Goal: Task Accomplishment & Management: Manage account settings

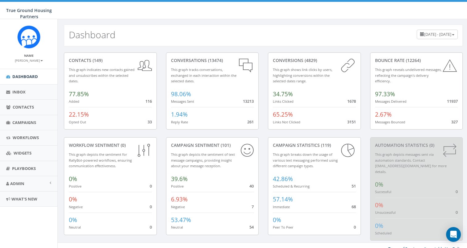
scroll to position [1, 0]
click at [21, 123] on span "Campaigns" at bounding box center [24, 123] width 24 height 6
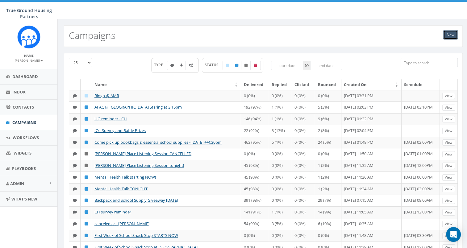
click at [453, 34] on link "New" at bounding box center [450, 34] width 15 height 9
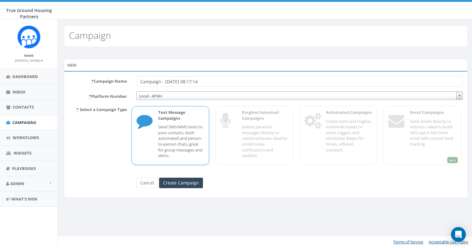
click at [197, 83] on input "Campaign - 08/23/2025, 08:17:14" at bounding box center [299, 81] width 327 height 10
click at [198, 82] on input "Campaign - 08/23/2025, 08:17:14" at bounding box center [299, 81] width 327 height 10
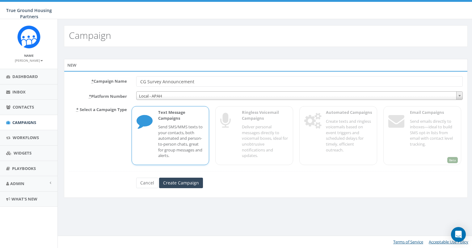
type input "CG Survey Announcement"
drag, startPoint x: 90, startPoint y: 212, endPoint x: 148, endPoint y: 204, distance: 58.3
click at [91, 211] on div "Campaign New * Campaign Name CG Survey Announcement * Platform Number Local - A…" at bounding box center [265, 133] width 416 height 229
click at [187, 184] on input "Create Campaign" at bounding box center [181, 183] width 44 height 10
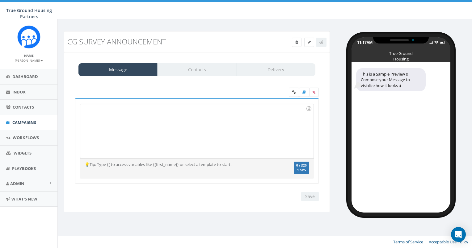
click at [178, 129] on div at bounding box center [196, 131] width 233 height 54
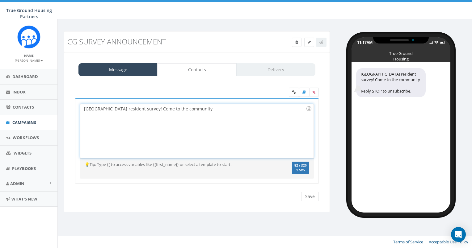
click at [88, 108] on div "Columbia Grove resident survey! Come to the community" at bounding box center [196, 131] width 233 height 54
click at [117, 109] on div "Columbia Grove resident survey! Come to the community" at bounding box center [196, 131] width 233 height 54
click at [227, 111] on div "Columbia Grove raffle and resident survey! Come to the community" at bounding box center [196, 131] width 233 height 54
click at [256, 110] on div "Columbia Grove raffle and resident survey! Come to the community room Monday an…" at bounding box center [196, 131] width 233 height 54
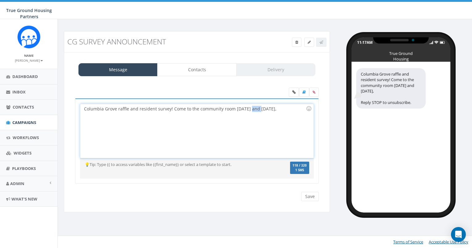
click at [256, 110] on div "Columbia Grove raffle and resident survey! Come to the community room Monday an…" at bounding box center [196, 131] width 233 height 54
click at [290, 110] on div "Columbia Grove raffle and resident survey! Come to the community room Monday or…" at bounding box center [196, 131] width 233 height 54
click at [287, 107] on div "Columbia Grove raffle and resident survey! Come to the community room Monday or…" at bounding box center [196, 131] width 233 height 54
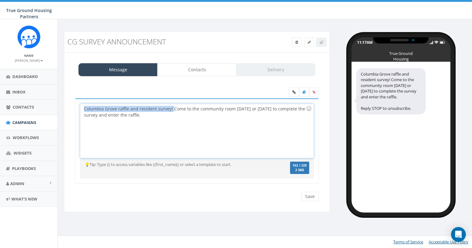
drag, startPoint x: 171, startPoint y: 109, endPoint x: 81, endPoint y: 104, distance: 89.9
click at [81, 104] on div "Columbia Grove raffle and resident survey! Come to the community room Monday or…" at bounding box center [196, 131] width 233 height 54
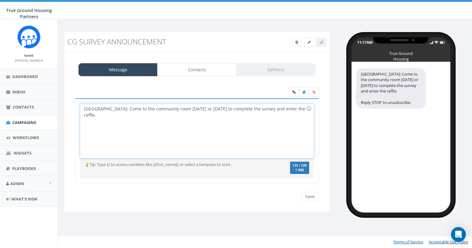
click at [153, 113] on div "Columbia Grove: Come to the community room Monday or Thursday to complete the s…" at bounding box center [196, 131] width 233 height 54
click at [252, 109] on div "Columbia Grove: Come to the community room Monday or Thursday to complete the s…" at bounding box center [196, 131] width 233 height 54
click at [156, 115] on div "Columbia Grove: Come to the community room Monday or Thursday to complete our r…" at bounding box center [196, 131] width 233 height 54
click at [128, 116] on div "Columbia Grove: Come to the community room Monday or Thursday to complete our r…" at bounding box center [196, 131] width 233 height 54
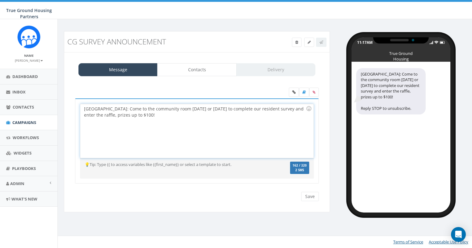
click at [170, 117] on div "Columbia Grove: Come to the community room Monday or Thursday to complete our r…" at bounding box center [196, 131] width 233 height 54
click at [121, 117] on div "Columbia Grove: Come to the community room Monday or Thursday to complete our r…" at bounding box center [196, 131] width 233 height 54
click at [163, 111] on div "Columbia Grove: Come to the community room Monday or Thursday to complete our r…" at bounding box center [196, 131] width 233 height 54
click at [173, 107] on div "Columbia Grove: Come to the community room Monday or Thursday to complete our r…" at bounding box center [196, 131] width 233 height 54
click at [178, 110] on div "Columbia Grove: Come to the community room Monday or Thursday to complete our r…" at bounding box center [196, 131] width 233 height 54
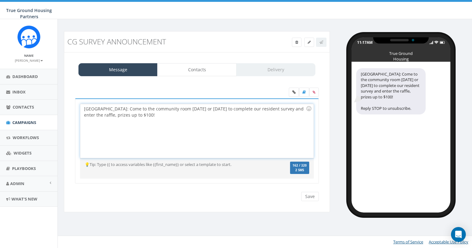
click at [96, 108] on div "Columbia Grove: Come to the community room Monday or Thursday to complete our r…" at bounding box center [196, 131] width 233 height 54
click at [159, 110] on div "Columbia Grove: Come to the community room Monday or Thursday to complete our r…" at bounding box center [196, 131] width 233 height 54
click at [207, 112] on div "Columbia Grove: Come to the community room Monday or Thursday to complete our r…" at bounding box center [196, 131] width 233 height 54
click at [173, 114] on div "Columbia Grove: Come to the community room Monday or Thursday to complete our r…" at bounding box center [196, 131] width 233 height 54
click at [166, 115] on div "Columbia Grove: Come to the community room Monday or Thursday to complete our r…" at bounding box center [196, 131] width 233 height 54
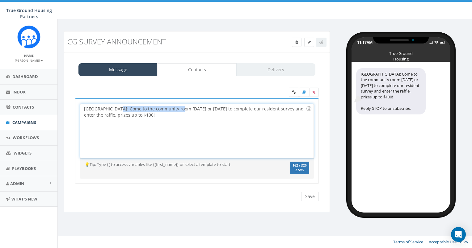
drag, startPoint x: 180, startPoint y: 107, endPoint x: 117, endPoint y: 107, distance: 63.0
click at [117, 107] on div "Columbia Grove: Come to the community room Monday or Thursday to complete our r…" at bounding box center [196, 131] width 233 height 54
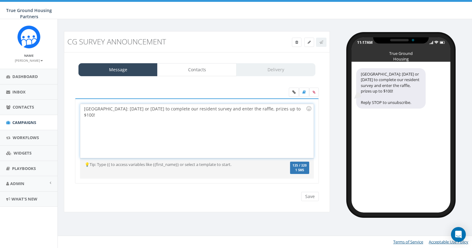
click at [137, 109] on div "Columbia Grove: Monday or Thursday to complete our resident survey and enter th…" at bounding box center [196, 131] width 233 height 54
click at [117, 107] on div "Columbia Grove: Monday & Thursday 3-6pm: to complete our resident survey and en…" at bounding box center [196, 131] width 233 height 54
click at [177, 108] on div "Columbia Grove Monday & Thursday 3-6pm: to complete our resident survey and ent…" at bounding box center [196, 131] width 233 height 54
click at [333, 109] on div "CG Survey Announcement Test Message Status: Message Contacts Delivery Columbia …" at bounding box center [196, 125] width 275 height 189
click at [304, 107] on div at bounding box center [308, 108] width 10 height 10
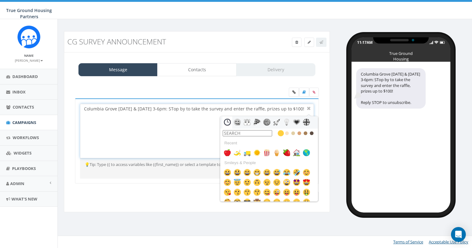
click at [298, 107] on div "Columbia Grove Monday & Thursday 3-6pm: STop by to take the survey and enter th…" at bounding box center [196, 131] width 233 height 54
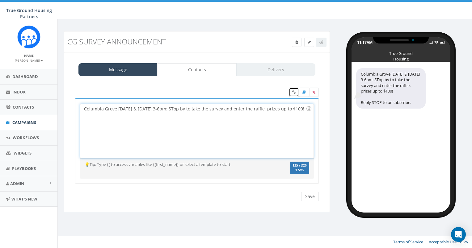
click at [293, 91] on icon at bounding box center [293, 92] width 3 height 4
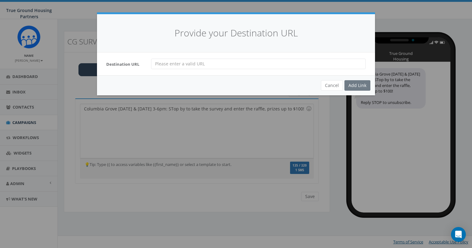
click at [266, 132] on div "Provide your Destination URL Destination URL Cancel Add Link Loading..." at bounding box center [236, 124] width 472 height 248
click at [327, 84] on button "Cancel" at bounding box center [332, 85] width 22 height 10
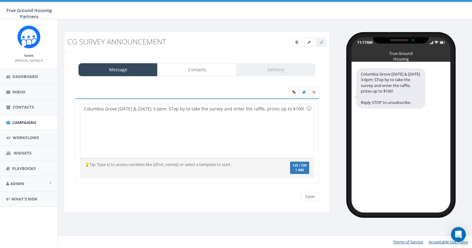
click at [297, 107] on div "Columbia Grove Monday & Thursday 3-6pm: STop by to take the survey and enter th…" at bounding box center [196, 131] width 233 height 54
click at [293, 93] on icon at bounding box center [293, 92] width 3 height 4
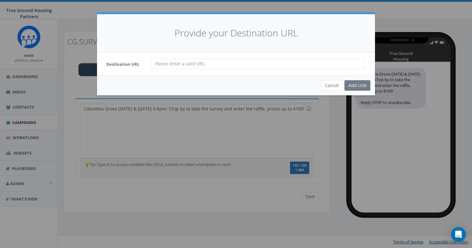
click at [251, 62] on input "url" at bounding box center [258, 64] width 215 height 10
paste input "[URL][DOMAIN_NAME]"
type input "[URL][DOMAIN_NAME]"
click at [354, 86] on div "Add Link" at bounding box center [357, 85] width 26 height 10
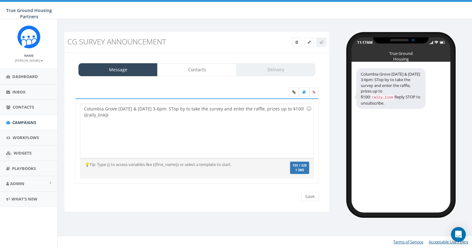
click at [143, 110] on div "Columbia Grove Monday & Thursday 3-6pm: STop by to take the survey and enter th…" at bounding box center [196, 131] width 233 height 54
click at [139, 114] on div "Columbia Grove Monday & Thursday 3-6pm: STop by to take the survey and enter th…" at bounding box center [196, 131] width 233 height 54
click at [180, 109] on div "Columbia Grove Monday & Thursday 3-6pm: STop by to take the survey and enter th…" at bounding box center [196, 131] width 233 height 54
click at [178, 108] on div "Columbia Grove Monday & Thursday 3-6pm: STop by to take the survey and enter th…" at bounding box center [196, 131] width 233 height 54
click at [142, 120] on div "Columbia Grove Monday & Thursday 3-6pm: Stop by to take the survey and enter th…" at bounding box center [196, 131] width 233 height 54
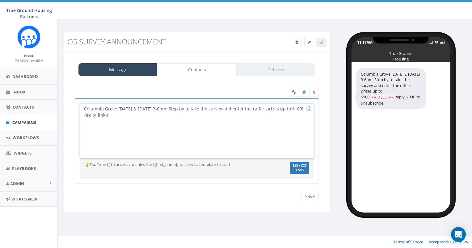
click at [249, 114] on div "Columbia Grove Monday & Thursday 3-6pm: Stop by to take the survey and enter th…" at bounding box center [196, 131] width 233 height 54
click at [115, 111] on div "Columbia Grove Monday & Thursday 3-6pm: Stop by to take the survey and enter th…" at bounding box center [196, 131] width 233 height 54
click at [123, 119] on div "Columbia Grove Monday & Thursday 3-6pm: Stop by to take the survey and enter th…" at bounding box center [196, 131] width 233 height 54
click at [115, 111] on div "Columbia Grove Monday & Thursday 3-6pm: Stop by to take the survey and enter th…" at bounding box center [196, 131] width 233 height 54
click at [121, 116] on div "Columbia Grove Monday & Thursday 3-6pm: Stop by to take the survey and enter th…" at bounding box center [196, 131] width 233 height 54
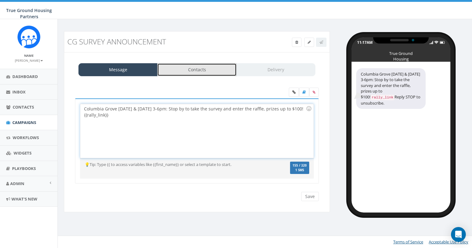
click at [180, 73] on link "Contacts" at bounding box center [196, 69] width 79 height 13
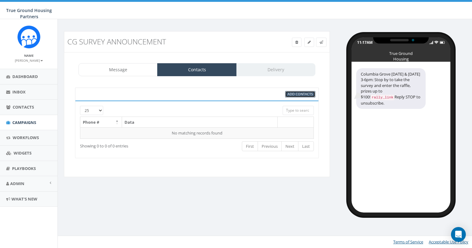
click at [291, 95] on span "Add Contacts" at bounding box center [299, 94] width 25 height 5
select select
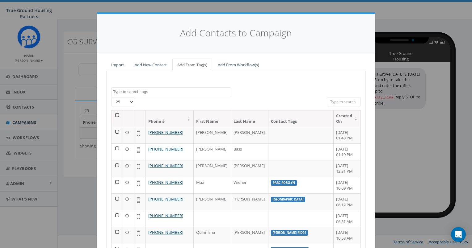
click at [159, 87] on span at bounding box center [171, 92] width 120 height 10
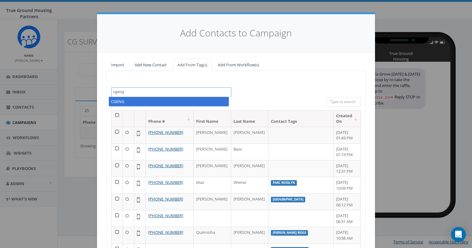
type textarea "cgeng"
select select "CGENG"
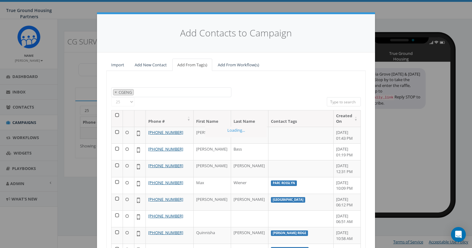
scroll to position [47, 0]
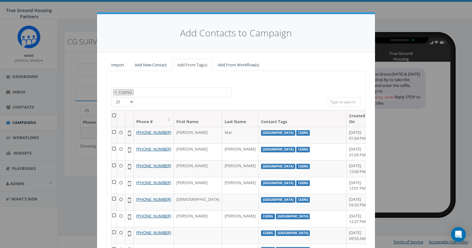
click at [112, 115] on th at bounding box center [113, 119] width 5 height 16
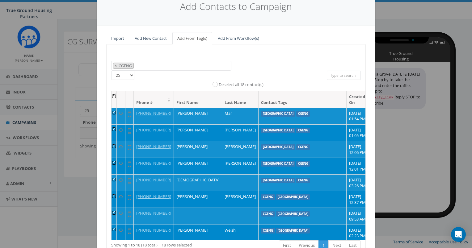
scroll to position [69, 0]
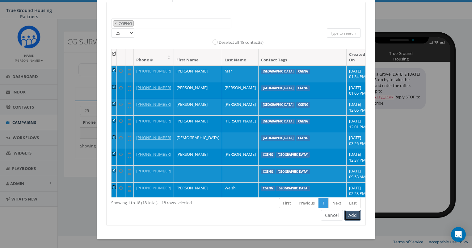
click at [350, 217] on button "Add" at bounding box center [352, 215] width 16 height 10
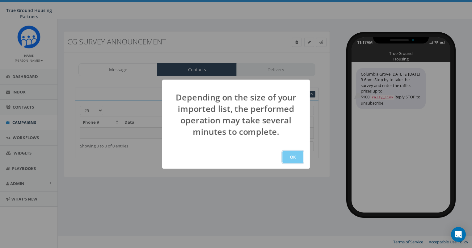
click at [294, 157] on button "OK" at bounding box center [292, 157] width 21 height 12
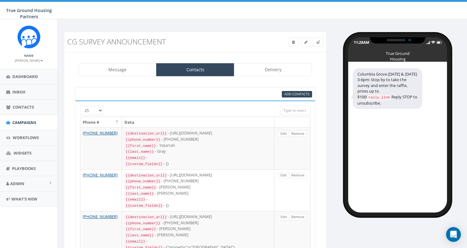
click at [50, 226] on aside "Name Heather Welsh Profile Sign Out Dashboard Inbox Contacts Campaigns Workflow…" at bounding box center [28, 133] width 57 height 229
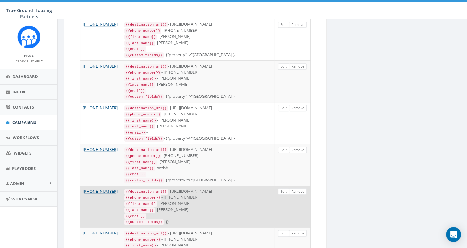
scroll to position [432, 0]
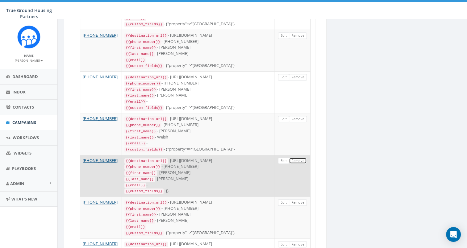
click at [295, 158] on link "Remove" at bounding box center [298, 161] width 18 height 6
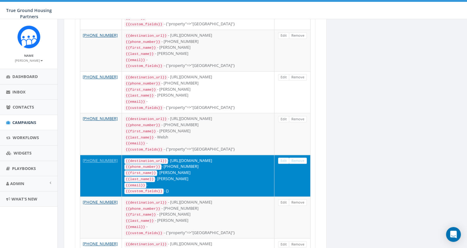
scroll to position [0, 0]
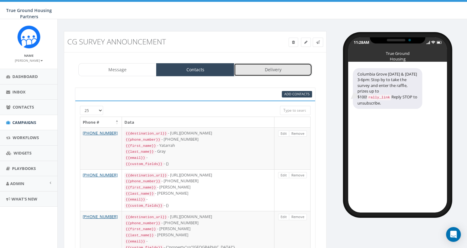
click at [269, 71] on link "Delivery" at bounding box center [273, 69] width 78 height 13
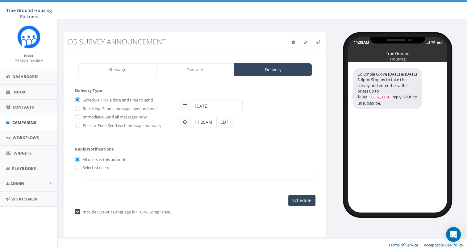
click at [213, 106] on input "[DATE]" at bounding box center [217, 106] width 52 height 10
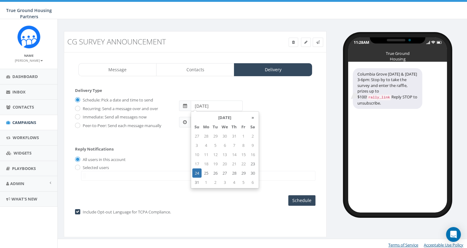
click at [196, 173] on td "24" at bounding box center [196, 173] width 9 height 9
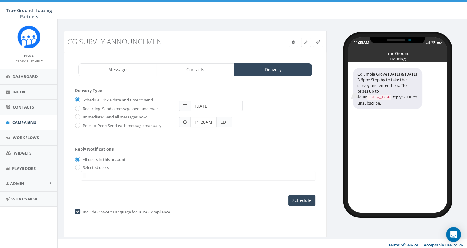
click at [162, 171] on span at bounding box center [198, 176] width 234 height 10
click at [197, 123] on input "11:28AM" at bounding box center [203, 122] width 26 height 10
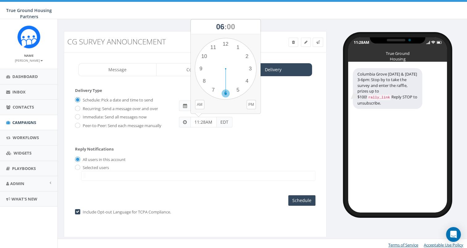
click at [224, 94] on div "1 2 3 4 5 6 7 8 9 10 11 12 00 05 10 15 20 25 30 35 40 45 50 55" at bounding box center [226, 69] width 62 height 62
click at [202, 124] on input "11:28AM" at bounding box center [203, 122] width 26 height 10
click at [226, 45] on div "1 2 3 4 5 6 7 8 9 10 11 12 00 05 10 15 20 25 30 35 40 45 50 55" at bounding box center [226, 69] width 62 height 62
type input "06:00PM"
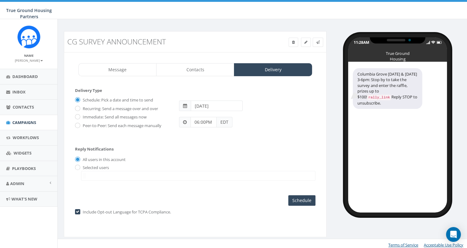
click at [209, 144] on div "Reply Notifications All users in this account Selected users hspears@trueground…" at bounding box center [195, 162] width 240 height 43
click at [110, 167] on div "Selected users hspears@truegroundhousing.org byoung@truegroundhousing.org amyer…" at bounding box center [195, 173] width 240 height 16
click at [106, 167] on label "Selected users" at bounding box center [95, 168] width 28 height 6
click at [108, 174] on span at bounding box center [198, 176] width 234 height 10
click at [78, 167] on input "radio" at bounding box center [77, 168] width 4 height 4
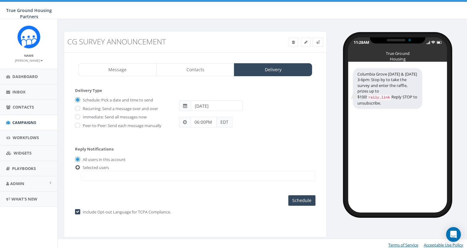
radio input "true"
click at [88, 174] on span at bounding box center [198, 176] width 234 height 10
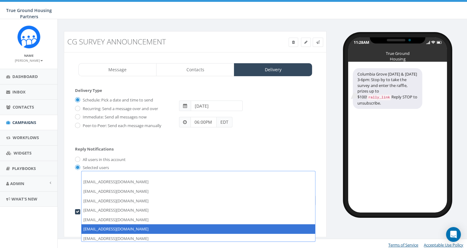
scroll to position [62, 0]
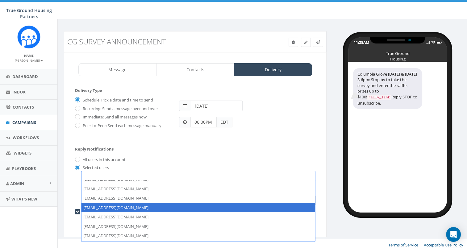
select select "1384"
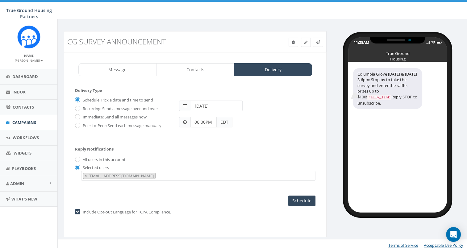
scroll to position [56, 0]
click at [204, 152] on div "Reply Notifications All users in this account Selected users hspears@trueground…" at bounding box center [195, 163] width 240 height 44
click at [38, 232] on aside "Name Heather Welsh Profile Sign Out Dashboard Inbox Contacts Campaigns Workflow…" at bounding box center [28, 133] width 57 height 229
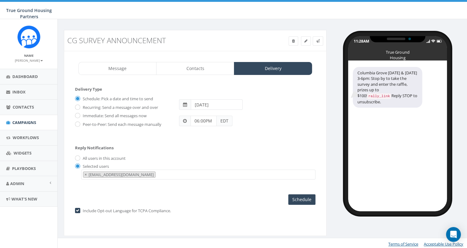
scroll to position [2, 0]
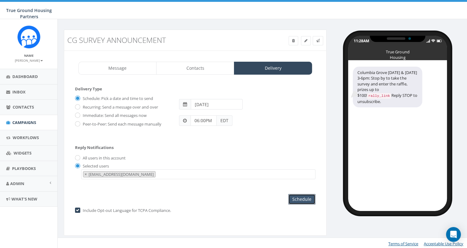
click at [300, 197] on input "Schedule" at bounding box center [301, 199] width 27 height 10
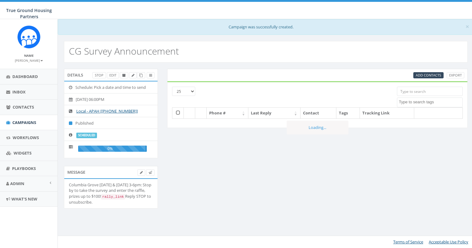
select select
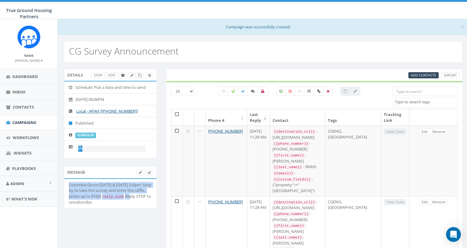
drag, startPoint x: 68, startPoint y: 183, endPoint x: 142, endPoint y: 200, distance: 76.2
click at [142, 200] on li "Columbia Grove Monday & Thursday 3-6pm: Stop by to take the survey and enter th…" at bounding box center [110, 193] width 92 height 29
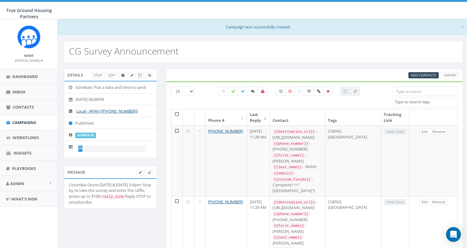
drag, startPoint x: 142, startPoint y: 200, endPoint x: 129, endPoint y: 220, distance: 23.9
drag, startPoint x: 114, startPoint y: 195, endPoint x: 62, endPoint y: 184, distance: 53.0
click at [62, 184] on div "Message Columbia Grove Monday & Thursday 3-6pm: Stop by to take the survey and …" at bounding box center [110, 191] width 102 height 50
copy div "Columbia Grove Monday & Thursday 3-6pm: Stop by to take the survey and enter th…"
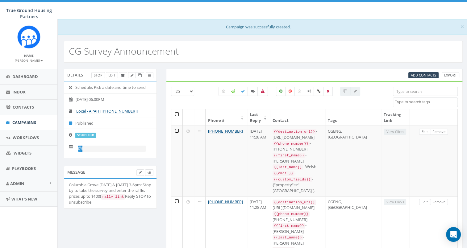
click at [41, 230] on aside "Name Heather Welsh Profile Sign Out Dashboard Inbox Contacts Campaigns Workflow…" at bounding box center [28, 133] width 57 height 229
click at [22, 122] on span "Campaigns" at bounding box center [24, 123] width 24 height 6
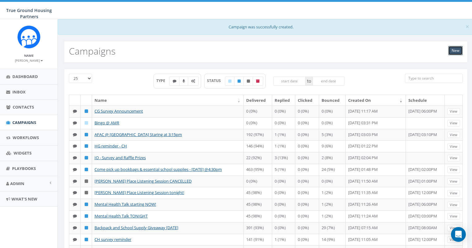
click at [457, 52] on link "New" at bounding box center [455, 50] width 15 height 9
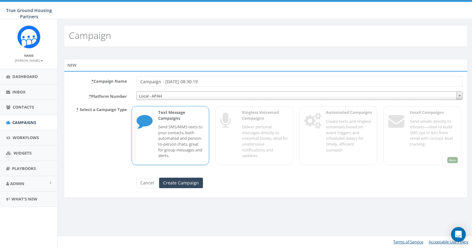
click at [217, 77] on input "Campaign - [DATE] 08:30:19" at bounding box center [299, 81] width 327 height 10
click at [216, 77] on input "Campaign - [DATE] 08:30:19" at bounding box center [299, 81] width 327 height 10
click at [215, 80] on input "Campaign - [DATE] 08:30:19" at bounding box center [299, 81] width 327 height 10
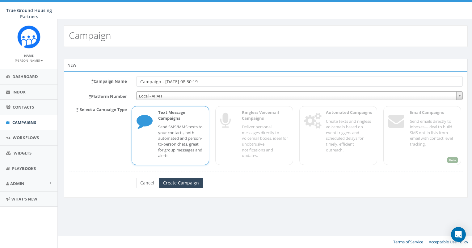
click at [215, 80] on input "Campaign - [DATE] 08:30:19" at bounding box center [299, 81] width 327 height 10
click at [216, 80] on input "CG Su" at bounding box center [299, 81] width 327 height 10
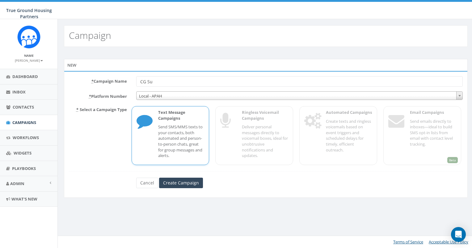
drag, startPoint x: 177, startPoint y: 65, endPoint x: 175, endPoint y: 75, distance: 10.2
click at [177, 67] on div "New" at bounding box center [265, 65] width 403 height 12
click at [168, 86] on input "CG Su" at bounding box center [299, 81] width 327 height 10
type input "CG Survey Announcement SPAN"
click at [225, 98] on span "Local - APAH" at bounding box center [299, 96] width 326 height 9
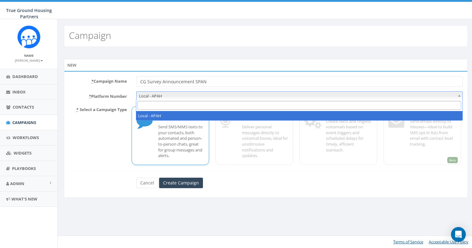
click at [225, 98] on span "Local - APAH" at bounding box center [299, 96] width 326 height 9
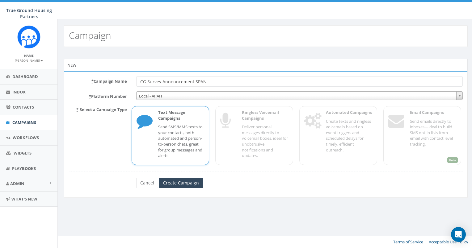
click at [98, 184] on div "Cancel Create Campaign" at bounding box center [265, 183] width 403 height 10
click at [173, 185] on input "Create Campaign" at bounding box center [181, 183] width 44 height 10
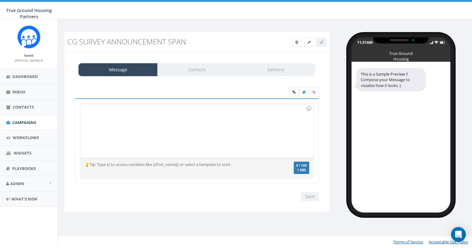
click at [179, 122] on div at bounding box center [196, 131] width 233 height 54
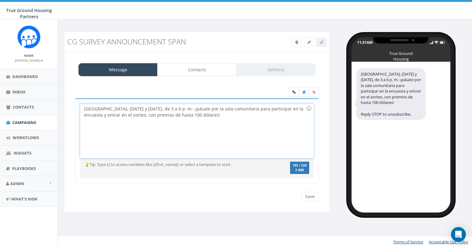
click at [177, 133] on div "[GEOGRAPHIC_DATA], [DATE] y [DATE], de 3 a 6 p. m.: ¡pásate por la sala comunit…" at bounding box center [196, 131] width 233 height 54
click at [205, 115] on div "[GEOGRAPHIC_DATA], [DATE] y [DATE], de 3 a 6 p. m.: ¡pásate por la sala comunit…" at bounding box center [196, 131] width 233 height 54
drag, startPoint x: 172, startPoint y: 108, endPoint x: 164, endPoint y: 109, distance: 7.7
click at [164, 109] on div "[GEOGRAPHIC_DATA], [DATE] y [DATE], de 3 a 6 p. m.: ¡pásate por la sala comunit…" at bounding box center [196, 131] width 233 height 54
click at [248, 107] on div "[GEOGRAPHIC_DATA], [DATE] y [DATE], de 3 a 6 pm: Pásate por la sala comunitaria…" at bounding box center [196, 131] width 233 height 54
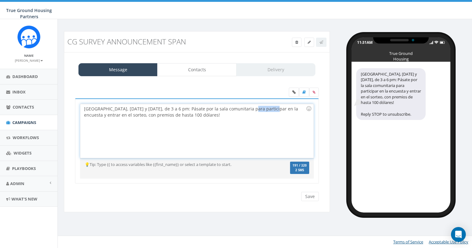
click at [248, 107] on div "[GEOGRAPHIC_DATA], [DATE] y [DATE], de 3 a 6 pm: Pásate por la sala comunitaria…" at bounding box center [196, 131] width 233 height 54
click at [187, 128] on div "[GEOGRAPHIC_DATA], [DATE] y [DATE], de 3 a 6 pm: Pásate por la sala comunitaria…" at bounding box center [196, 131] width 233 height 54
click at [87, 115] on div "[GEOGRAPHIC_DATA], [DATE] y [DATE], de 3 a 6 pm: Pásate por la sala comunitaria…" at bounding box center [196, 131] width 233 height 54
click at [181, 116] on div "[GEOGRAPHIC_DATA], [DATE] y [DATE], de 3 a 6 pm: Pásate por la sala comunitaria…" at bounding box center [196, 131] width 233 height 54
click at [131, 210] on div "Message Contacts Delivery [GEOGRAPHIC_DATA], [DATE] y [DATE], de 3 a 6 pm: Pása…" at bounding box center [197, 132] width 266 height 161
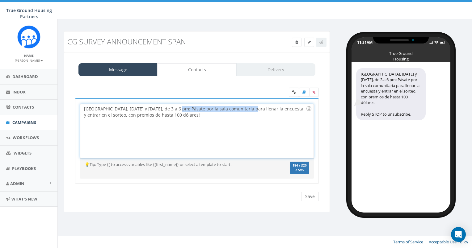
drag, startPoint x: 174, startPoint y: 108, endPoint x: 246, endPoint y: 110, distance: 71.9
click at [246, 110] on div "[GEOGRAPHIC_DATA], [DATE] y [DATE], de 3 a 6 pm: Pásate por la sala comunitaria…" at bounding box center [196, 131] width 233 height 54
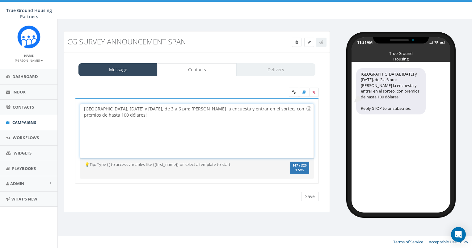
click at [241, 114] on div "[GEOGRAPHIC_DATA], [DATE] y [DATE], de 3 a 6 pm: [PERSON_NAME] la encuesta y en…" at bounding box center [196, 131] width 233 height 54
click at [296, 94] on link at bounding box center [294, 92] width 10 height 9
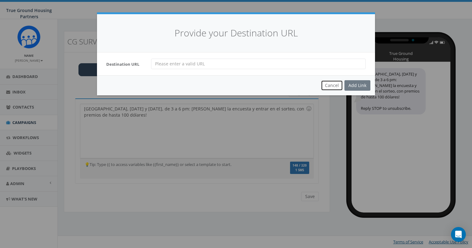
click at [332, 86] on button "Cancel" at bounding box center [332, 85] width 22 height 10
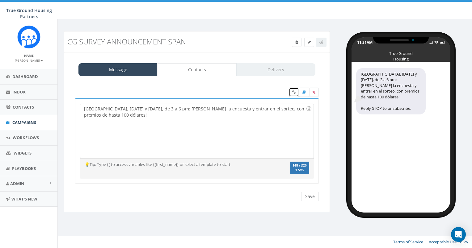
click at [294, 90] on icon at bounding box center [293, 92] width 3 height 4
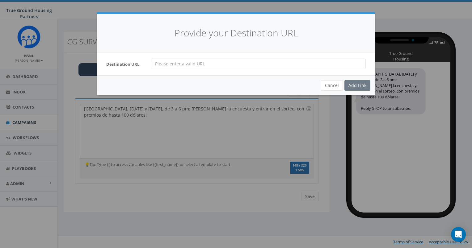
click at [358, 84] on div "Cancel Add Link" at bounding box center [236, 85] width 278 height 20
click at [323, 64] on input "url" at bounding box center [258, 64] width 215 height 10
paste input "[URL][DOMAIN_NAME]"
type input "[URL][DOMAIN_NAME]"
click at [349, 83] on div "Add Link" at bounding box center [357, 85] width 26 height 10
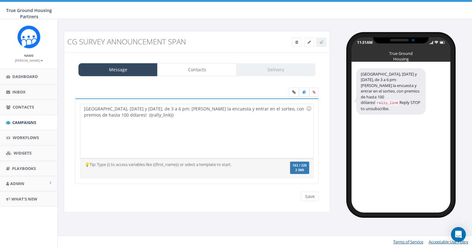
click at [154, 114] on div "[GEOGRAPHIC_DATA], [DATE] y [DATE], de 3 a 6 pm: [PERSON_NAME] la encuesta y en…" at bounding box center [196, 131] width 233 height 54
click at [138, 114] on div "[GEOGRAPHIC_DATA], [DATE] y [DATE], de 3 a 6 pm: [PERSON_NAME] la encuesta y en…" at bounding box center [196, 131] width 233 height 54
click at [147, 113] on div "[GEOGRAPHIC_DATA], [DATE] y [DATE], de 3 a 6 pm: [PERSON_NAME] la encuesta y en…" at bounding box center [196, 131] width 233 height 54
click at [154, 107] on div "[GEOGRAPHIC_DATA], [DATE] y [DATE], de 3 a 6 pm: [PERSON_NAME] la encuesta y en…" at bounding box center [196, 131] width 233 height 54
click at [162, 204] on div "[GEOGRAPHIC_DATA], [DATE] y [DATE], 3-6 pm: [PERSON_NAME] la encuesta y entrar …" at bounding box center [197, 144] width 256 height 126
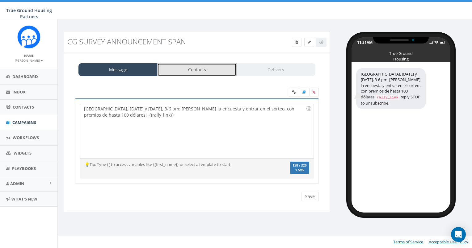
click at [204, 63] on link "Contacts" at bounding box center [196, 69] width 79 height 13
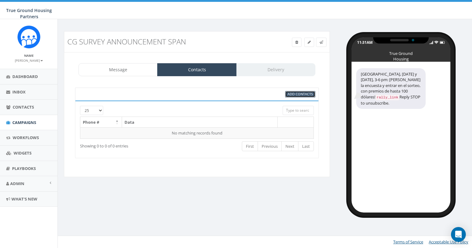
click at [299, 95] on span "Add Contacts" at bounding box center [299, 94] width 25 height 5
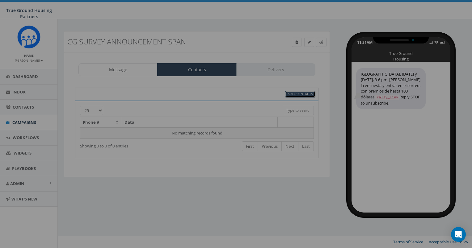
select select
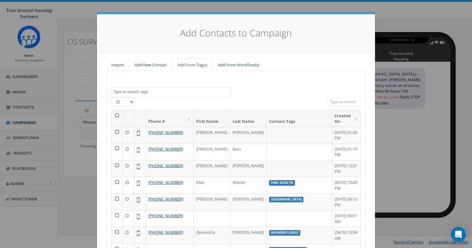
click at [141, 88] on span at bounding box center [171, 92] width 120 height 10
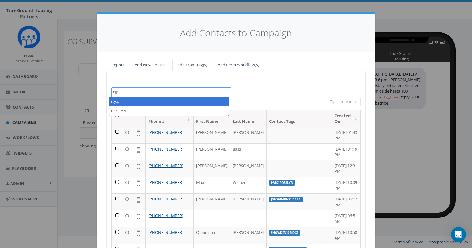
type textarea "cgsp"
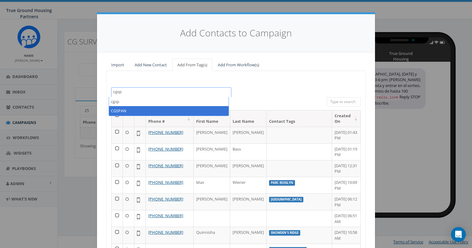
select select "CGSPAN"
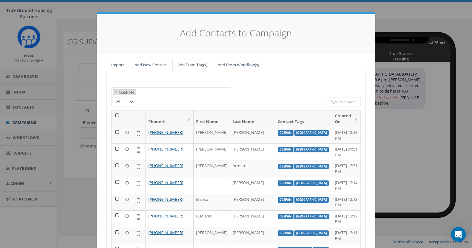
click at [114, 115] on th at bounding box center [116, 119] width 11 height 16
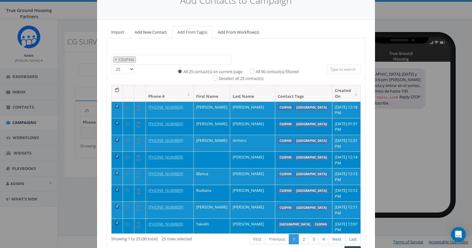
scroll to position [69, 0]
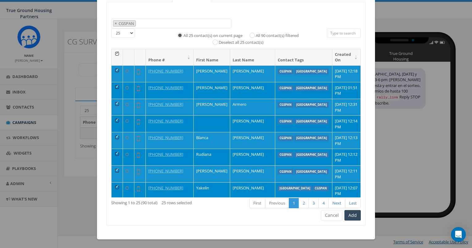
click at [280, 35] on label "All 90 contact(s) filtered" at bounding box center [277, 36] width 43 height 6
click at [256, 35] on input "All 90 contact(s) filtered" at bounding box center [254, 35] width 4 height 4
radio input "true"
click at [353, 215] on button "Add" at bounding box center [352, 215] width 16 height 10
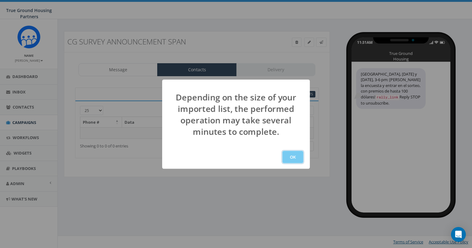
click at [290, 153] on button "OK" at bounding box center [292, 157] width 21 height 12
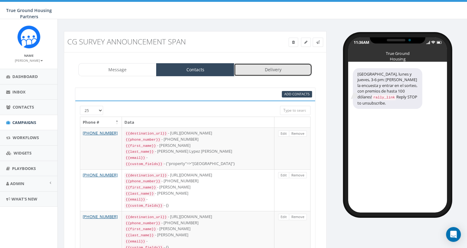
click at [282, 73] on link "Delivery" at bounding box center [273, 69] width 78 height 13
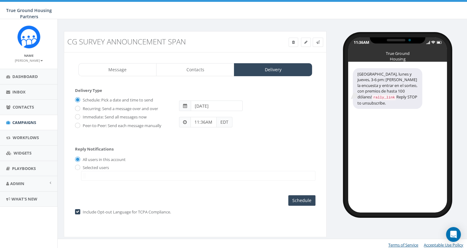
click at [196, 123] on input "11:36AM" at bounding box center [203, 122] width 26 height 10
click at [226, 96] on div "1 2 3 4 5 6 7 8 9 10 11 12 00 05 10 15 20 25 30 35 40 45 50 55" at bounding box center [226, 69] width 62 height 62
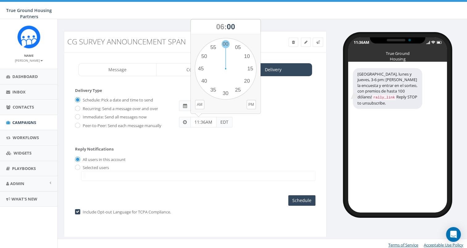
click at [226, 45] on div "1 2 3 4 5 6 7 8 9 10 11 12 00 05 10 15 20 25 30 35 40 45 50 55" at bounding box center [226, 69] width 62 height 62
type input "06:00PM"
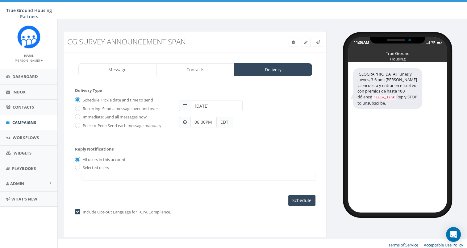
click at [225, 165] on div "Selected users [EMAIL_ADDRESS][DOMAIN_NAME] [PERSON_NAME][EMAIL_ADDRESS][DOMAIN…" at bounding box center [195, 173] width 240 height 16
click at [78, 166] on input "radio" at bounding box center [77, 168] width 4 height 4
radio input "true"
click at [90, 178] on span at bounding box center [198, 176] width 234 height 10
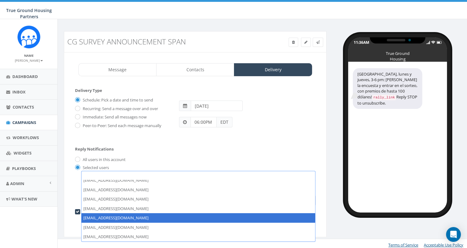
scroll to position [65, 0]
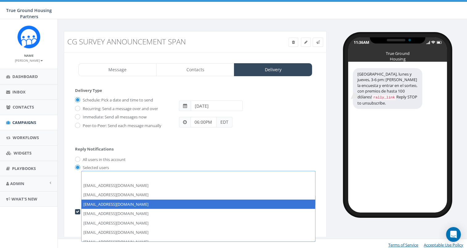
select select "1384"
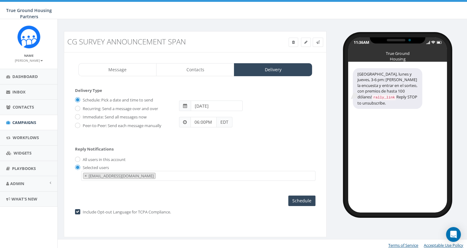
scroll to position [56, 0]
click at [311, 196] on input "Schedule" at bounding box center [301, 201] width 27 height 10
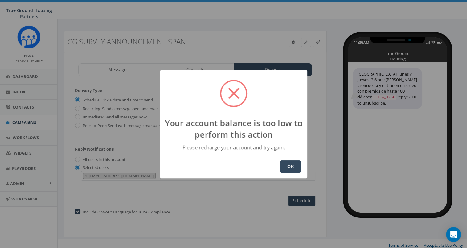
click at [294, 167] on button "OK" at bounding box center [290, 167] width 21 height 12
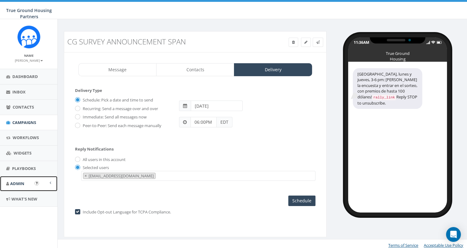
click at [16, 183] on span "Admin" at bounding box center [17, 184] width 14 height 6
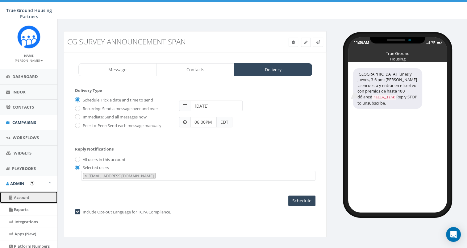
click at [14, 198] on link "Account" at bounding box center [28, 198] width 57 height 12
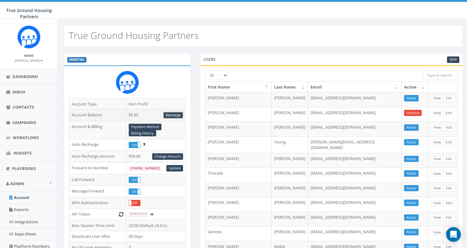
click at [177, 112] on link "Recharge" at bounding box center [173, 115] width 20 height 6
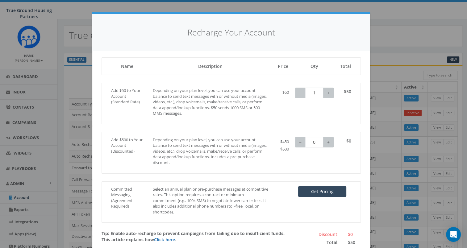
scroll to position [33, 0]
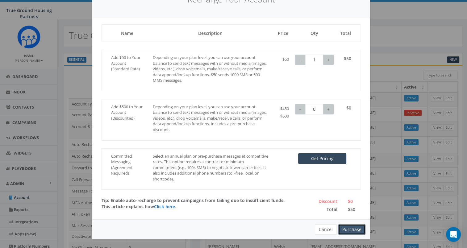
click at [354, 227] on button "Purchase" at bounding box center [351, 229] width 27 height 10
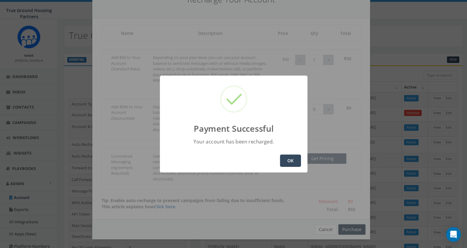
click at [297, 162] on button "OK" at bounding box center [290, 161] width 21 height 12
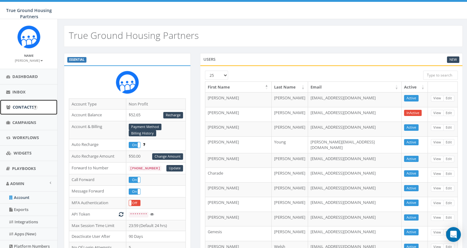
click at [20, 109] on span "Contacts" at bounding box center [23, 107] width 21 height 6
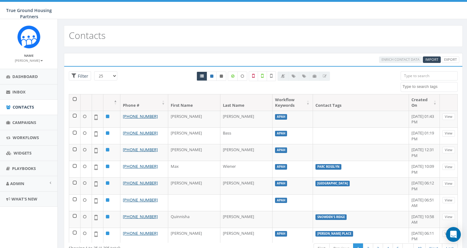
select select
click at [23, 127] on link "Campaigns" at bounding box center [28, 122] width 57 height 15
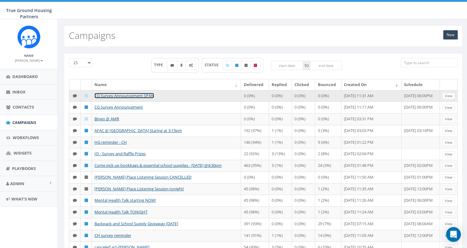
click at [137, 95] on link "CG Survey Announcement SPAN" at bounding box center [124, 96] width 60 height 6
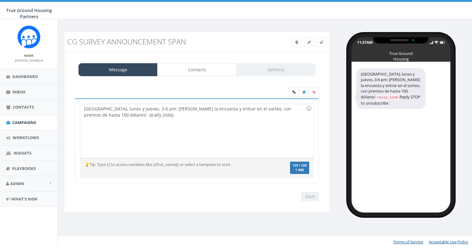
select select "1384"
click at [198, 66] on link "Contacts" at bounding box center [196, 69] width 79 height 13
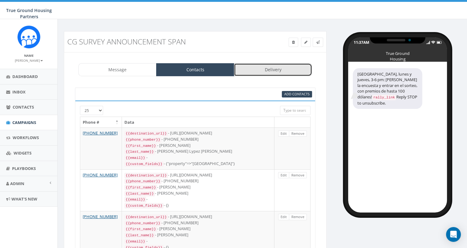
click at [273, 72] on link "Delivery" at bounding box center [273, 69] width 78 height 13
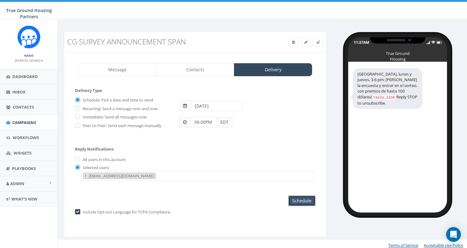
click at [300, 198] on input "Schedule" at bounding box center [301, 201] width 27 height 10
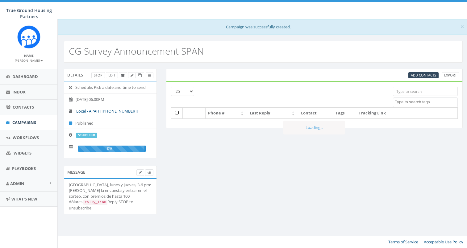
select select
